Goal: Find specific page/section: Find specific page/section

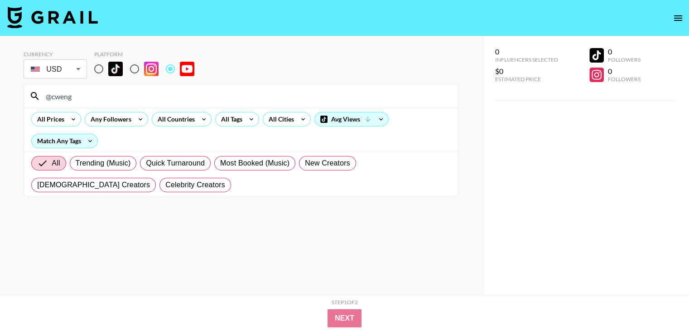
click at [200, 100] on input "@cweng" at bounding box center [246, 96] width 412 height 14
click at [225, 94] on input "@athleanx" at bounding box center [246, 96] width 412 height 14
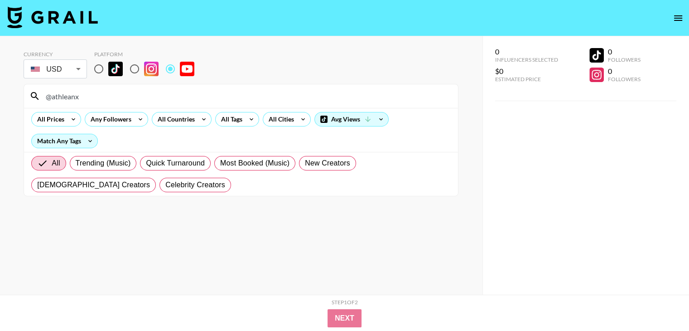
click at [225, 94] on input "@athleanx" at bounding box center [246, 96] width 412 height 14
paste input "hankschannel"
click at [218, 89] on input "hankschannel" at bounding box center [246, 96] width 412 height 14
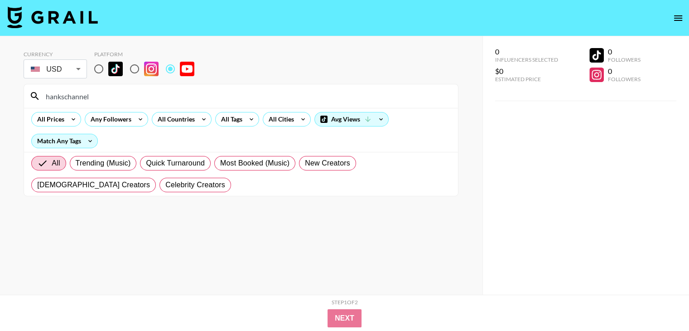
paste input "@TickerSymbolYOU"
click at [131, 100] on input "@TickerSymbolYOU" at bounding box center [246, 96] width 412 height 14
paste input "MovementbyDavid"
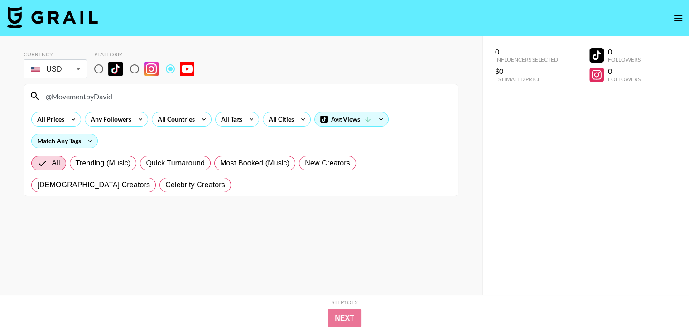
click at [254, 93] on input "@MovementbyDavid" at bounding box center [246, 96] width 412 height 14
click at [253, 92] on input "@MovementbyDavid" at bounding box center [246, 96] width 412 height 14
paste input "laerciorefundini"
click at [221, 91] on input "laerciorefundini" at bounding box center [246, 96] width 412 height 14
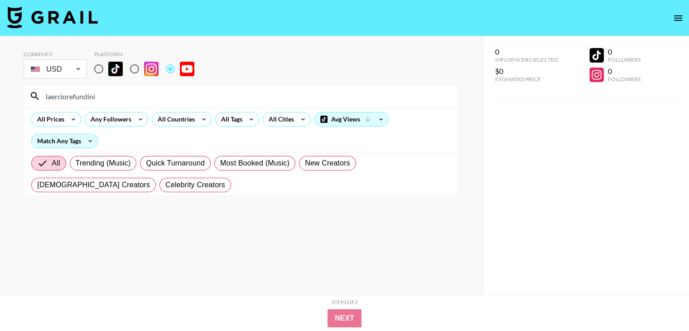
click at [221, 91] on input "laerciorefundini" at bounding box center [246, 96] width 412 height 14
paste input "@SquatUniversity"
click at [223, 91] on input "@SquatUniversity" at bounding box center [246, 96] width 412 height 14
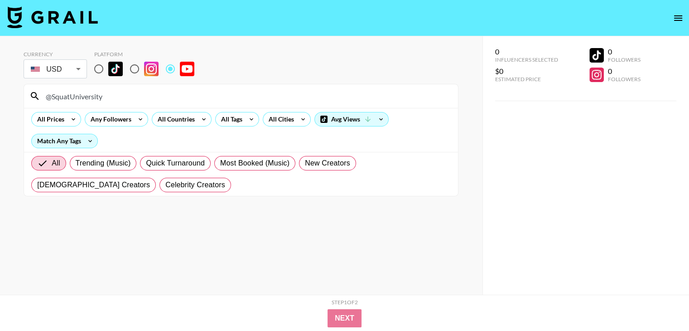
click at [223, 91] on input "@SquatUniversity" at bounding box center [246, 96] width 412 height 14
paste input "FocusedLucas"
click at [172, 95] on input "@FocusedLucas" at bounding box center [246, 96] width 412 height 14
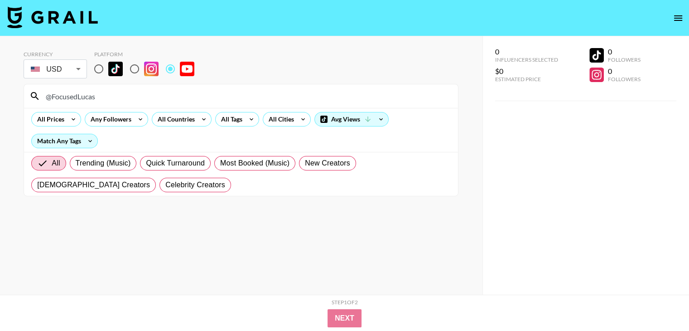
paste input "makewithbrandon"
click at [201, 96] on input "@makewithbrandon" at bounding box center [246, 96] width 412 height 14
paste input "Gawx2"
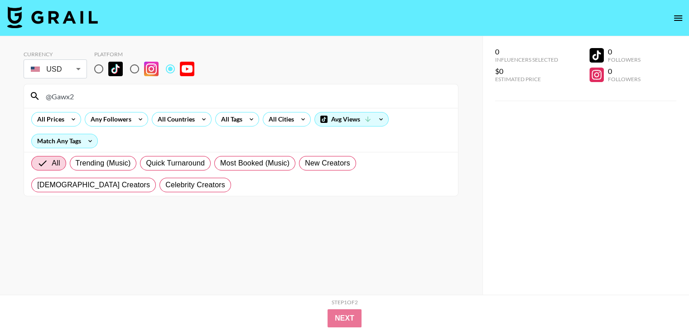
type input "@Gawx2"
